Goal: Transaction & Acquisition: Download file/media

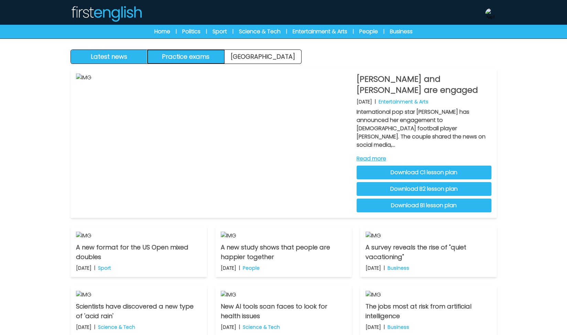
click at [198, 53] on button "Practice exams" at bounding box center [185, 57] width 77 height 14
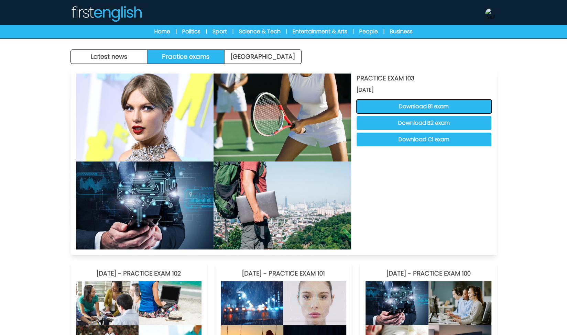
click at [426, 106] on button "Download B1 exam" at bounding box center [423, 107] width 135 height 14
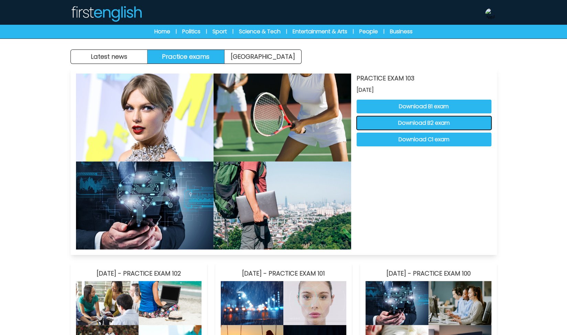
click at [434, 122] on button "Download B2 exam" at bounding box center [423, 123] width 135 height 14
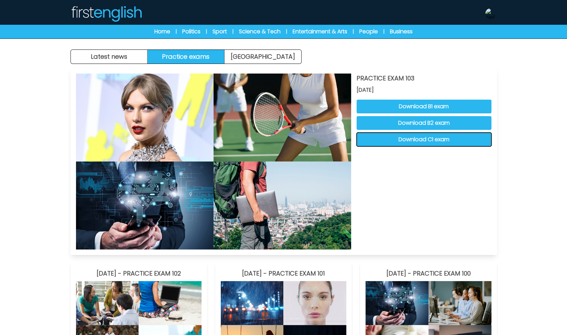
click at [462, 138] on button "Download C1 exam" at bounding box center [423, 140] width 135 height 14
click at [154, 32] on link "Home" at bounding box center [162, 32] width 16 height 8
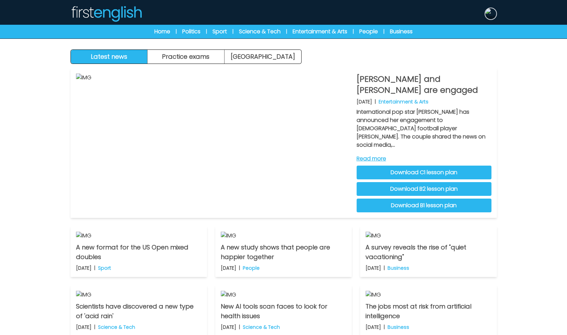
click at [491, 17] on img at bounding box center [490, 13] width 11 height 11
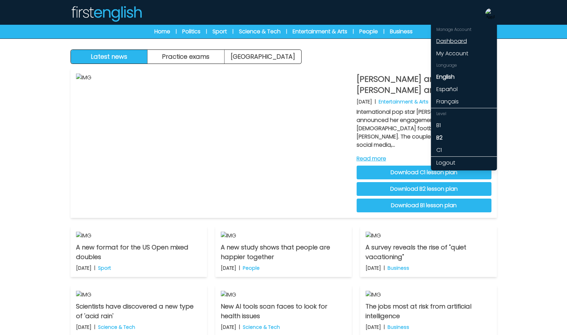
click at [463, 40] on link "Dashboard" at bounding box center [464, 41] width 66 height 12
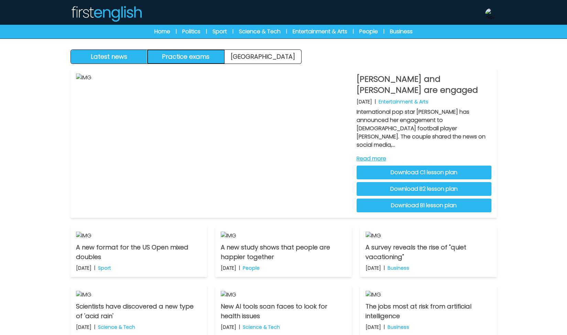
click at [184, 52] on button "Practice exams" at bounding box center [185, 57] width 77 height 14
